Goal: Task Accomplishment & Management: Complete application form

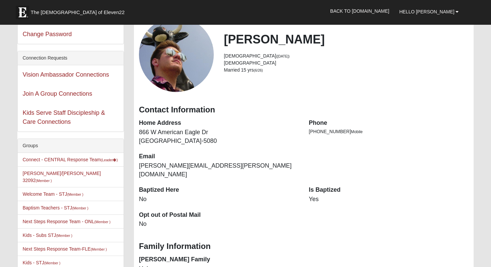
scroll to position [21, 0]
